Goal: Transaction & Acquisition: Obtain resource

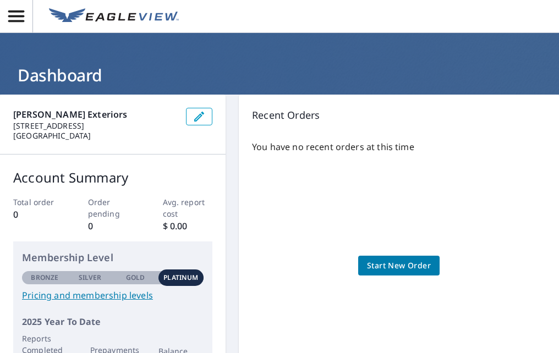
click at [24, 19] on icon "button" at bounding box center [16, 16] width 19 height 19
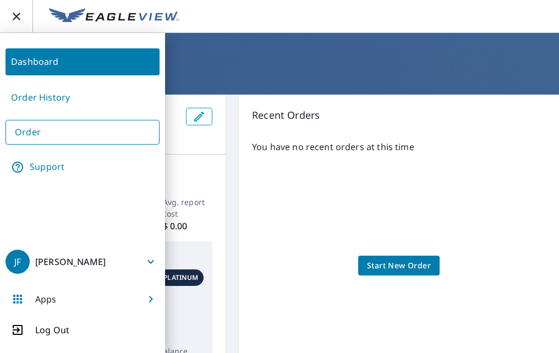
click at [295, 194] on div "You have no recent orders at this time Start New Order" at bounding box center [399, 254] width 294 height 246
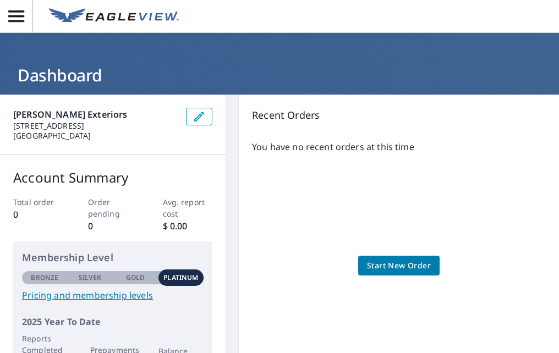
click at [364, 256] on link "Start New Order" at bounding box center [398, 266] width 81 height 20
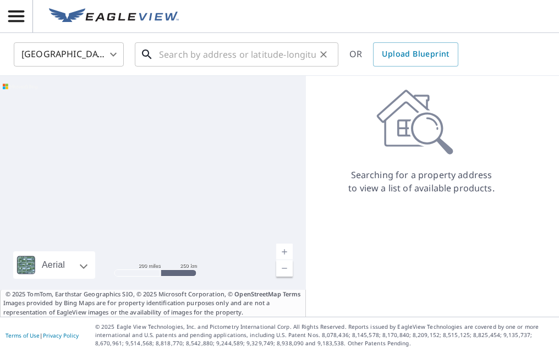
click at [223, 54] on input "text" at bounding box center [237, 54] width 157 height 31
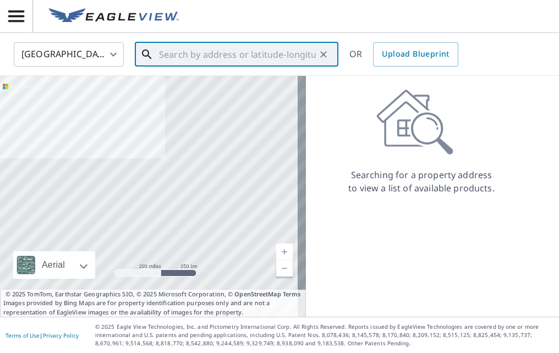
paste input "[STREET_ADDRESS][PERSON_NAME][PERSON_NAME]"
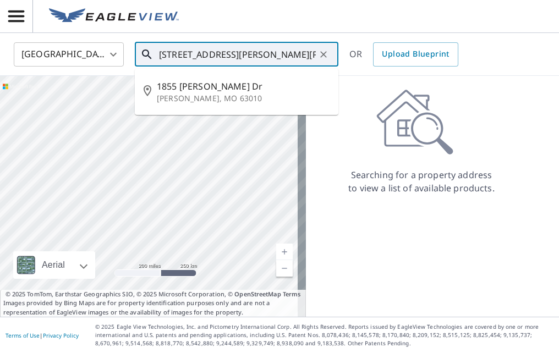
type input "[STREET_ADDRESS][PERSON_NAME][PERSON_NAME]"
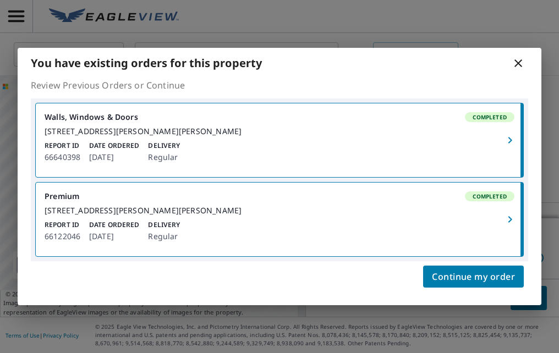
click at [210, 134] on div "[STREET_ADDRESS][PERSON_NAME][PERSON_NAME]" at bounding box center [280, 132] width 470 height 10
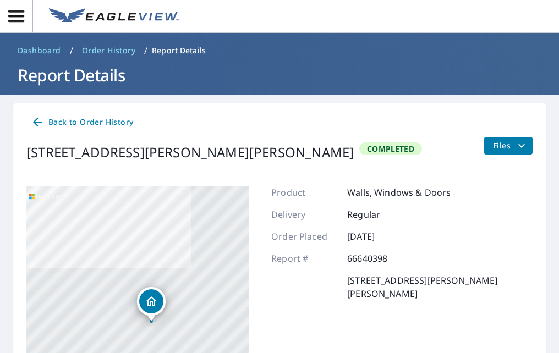
click at [502, 147] on span "Files" at bounding box center [510, 145] width 35 height 13
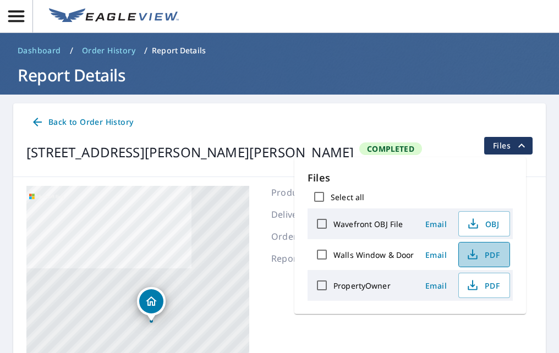
click at [491, 256] on span "PDF" at bounding box center [482, 254] width 35 height 13
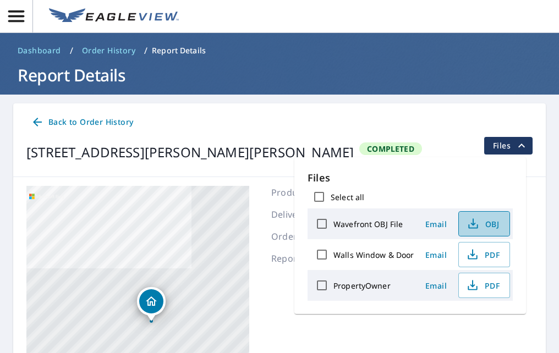
click at [477, 221] on icon "button" at bounding box center [472, 223] width 13 height 13
click at [488, 280] on span "PDF" at bounding box center [482, 285] width 35 height 13
